Goal: Transaction & Acquisition: Book appointment/travel/reservation

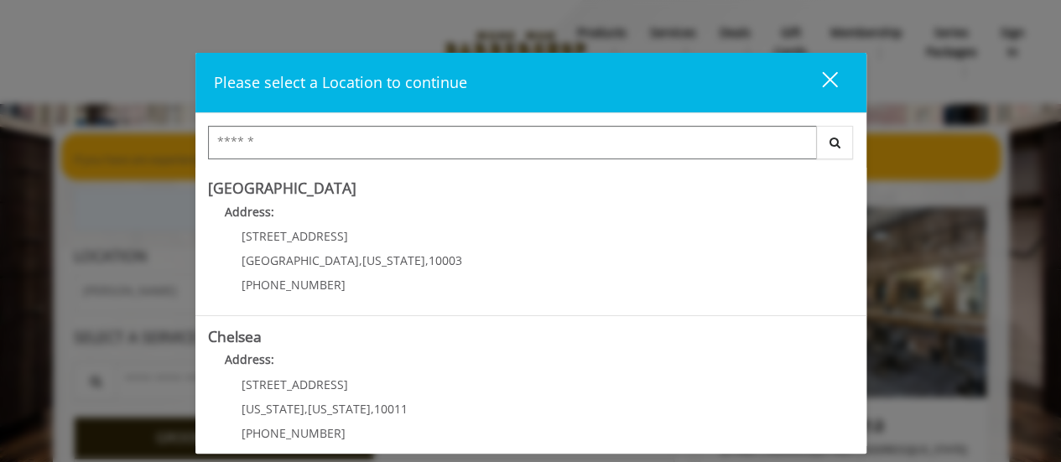
click at [337, 147] on input "Search Center" at bounding box center [512, 143] width 609 height 34
type input "*"
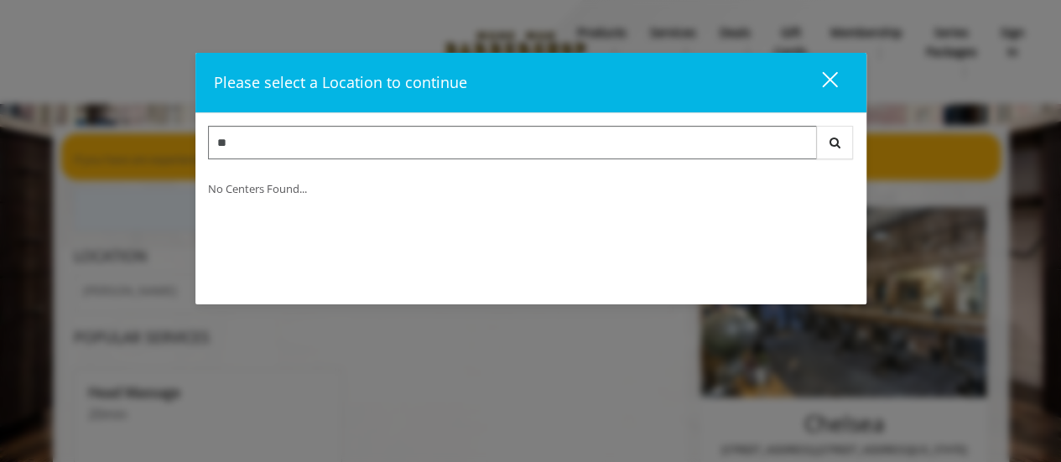
type input "*"
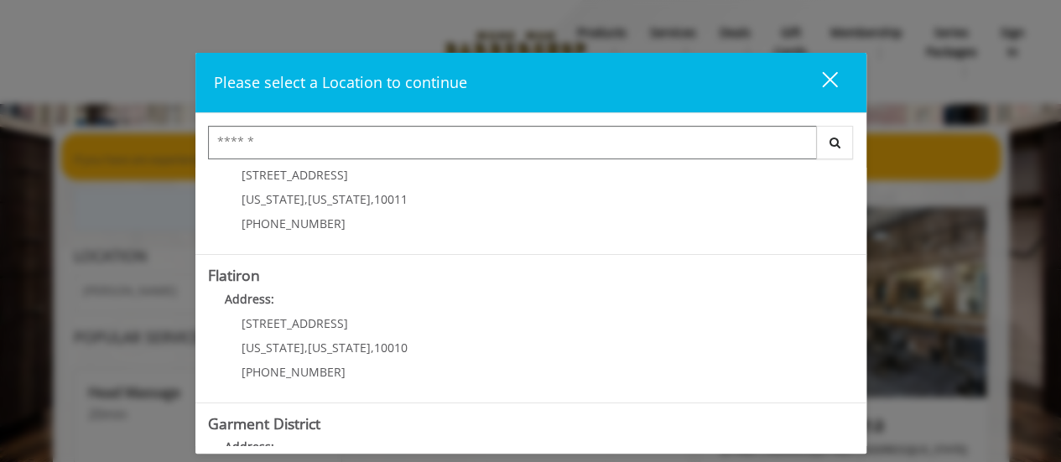
scroll to position [461, 0]
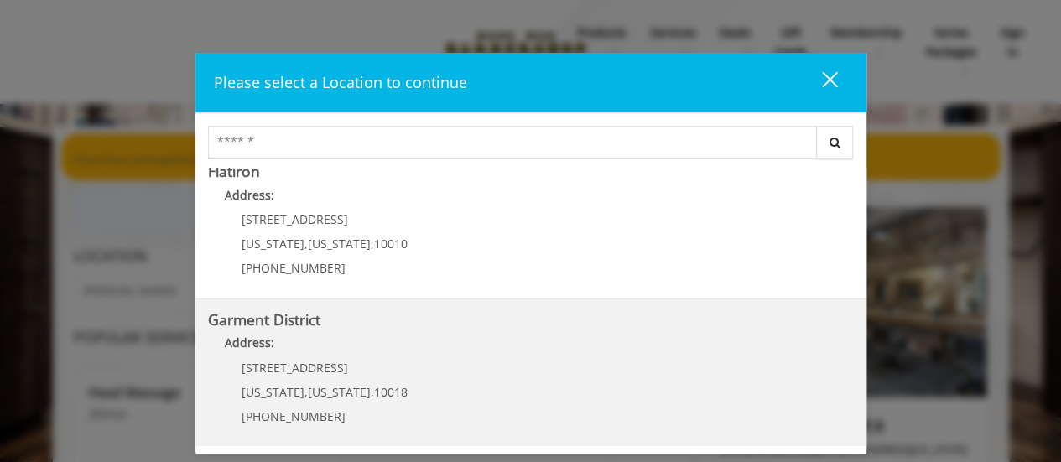
click at [431, 363] on District "Garment District Address: 1400 Broadway New York , New York , 10018 (212) 997-4…" at bounding box center [531, 373] width 646 height 122
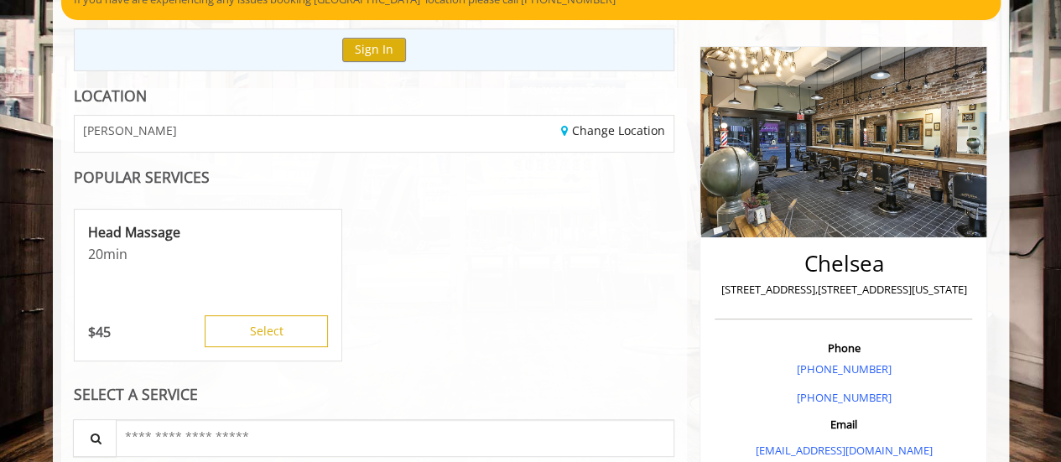
scroll to position [169, 0]
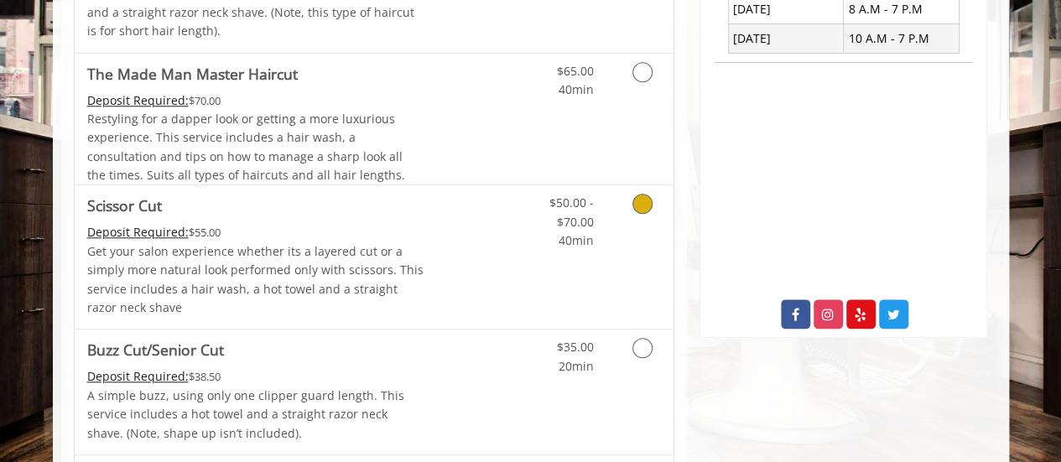
scroll to position [711, 0]
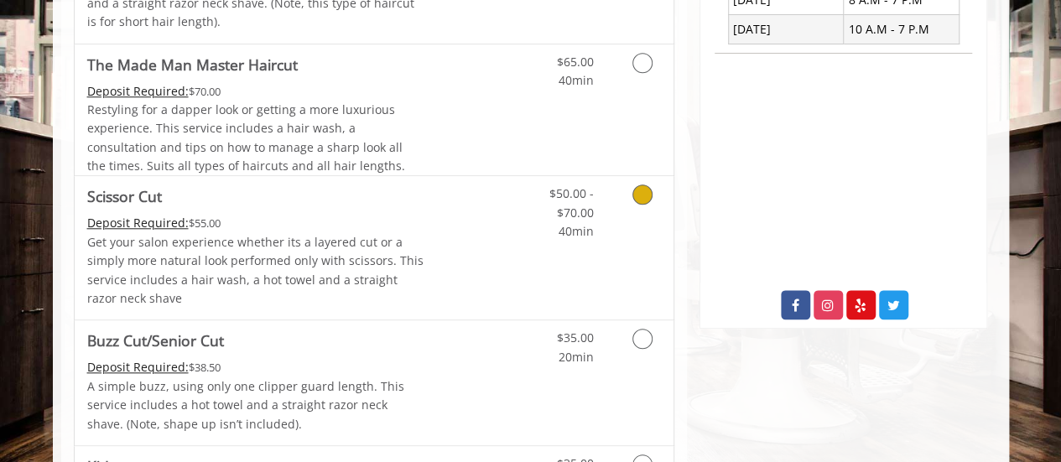
click at [346, 288] on p "Get your salon experience whether its a layered cut or a simply more natural lo…" at bounding box center [255, 270] width 337 height 75
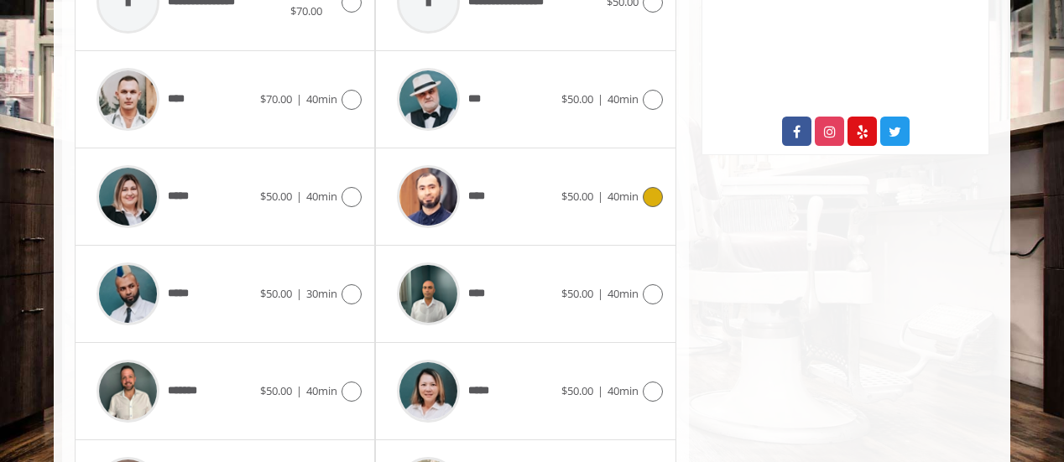
scroll to position [886, 0]
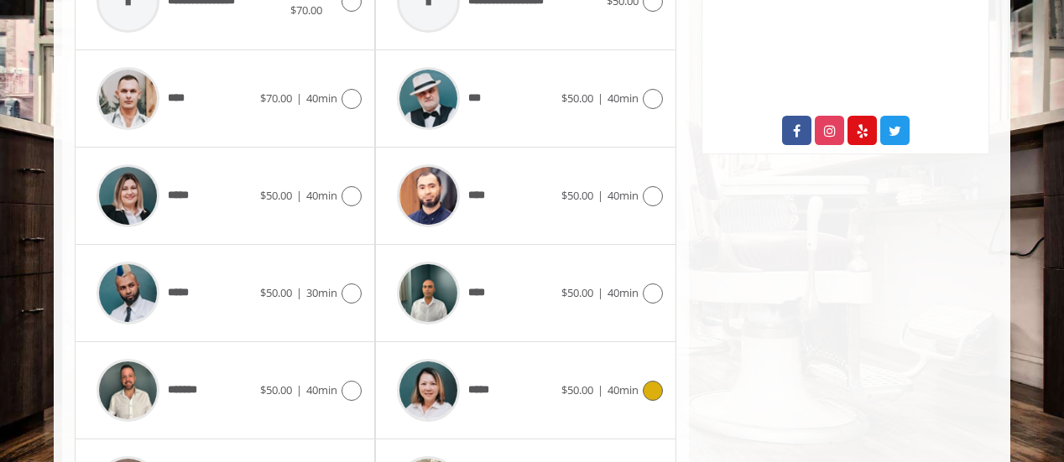
click at [651, 392] on icon at bounding box center [653, 391] width 20 height 20
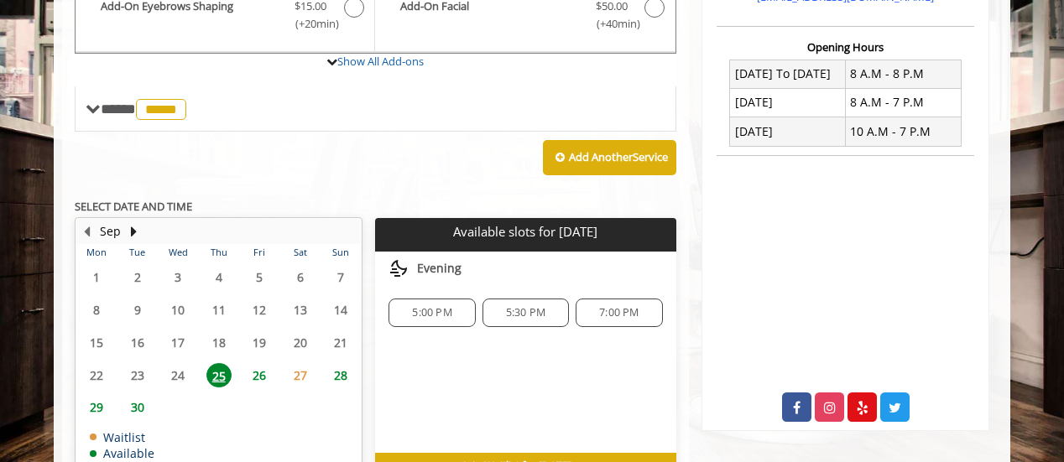
scroll to position [612, 0]
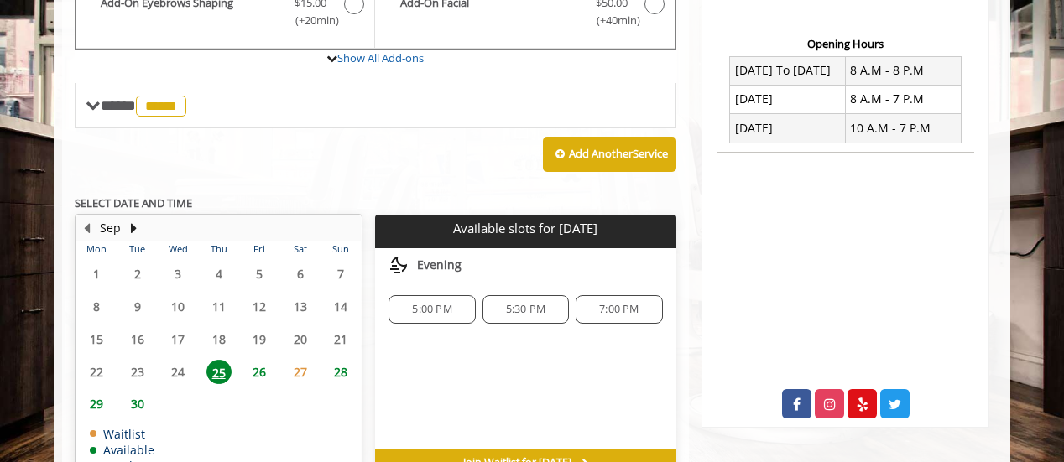
click at [643, 311] on span "7:00 PM" at bounding box center [618, 309] width 71 height 13
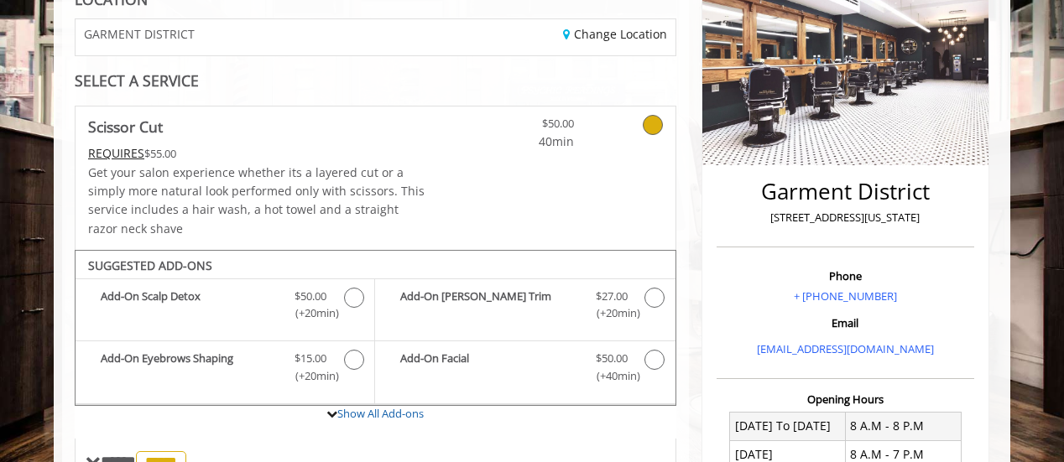
scroll to position [244, 0]
